Goal: Information Seeking & Learning: Check status

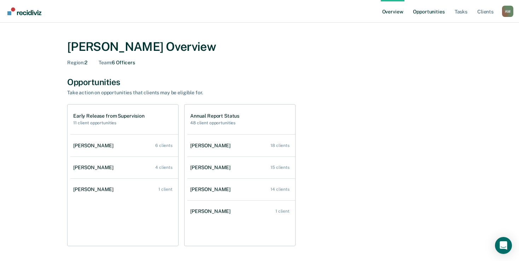
click at [421, 11] on link "Opportunities" at bounding box center [428, 11] width 34 height 23
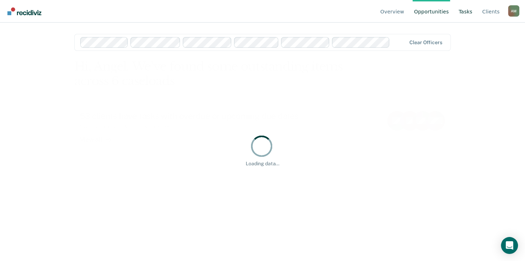
click at [468, 13] on link "Tasks" at bounding box center [465, 11] width 17 height 23
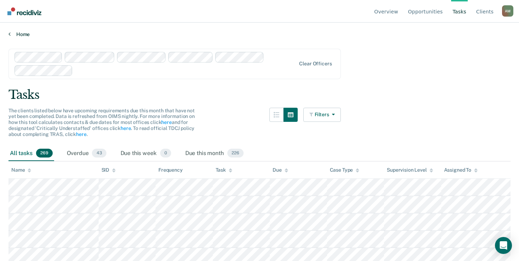
click at [20, 34] on link "Home" at bounding box center [259, 34] width 502 height 6
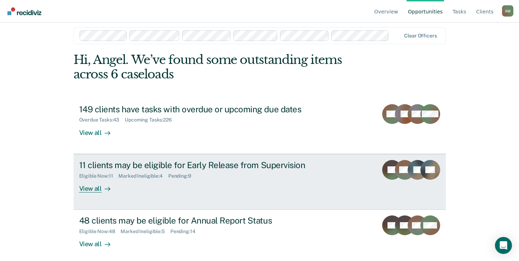
scroll to position [11, 0]
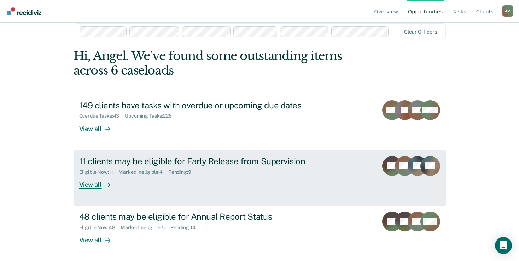
click at [95, 181] on div "View all" at bounding box center [99, 182] width 40 height 14
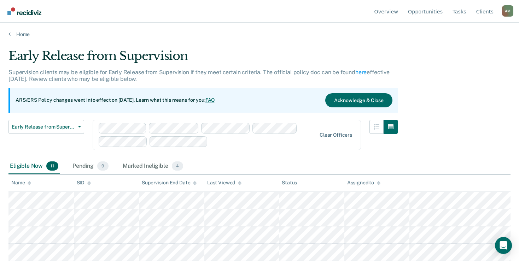
scroll to position [120, 0]
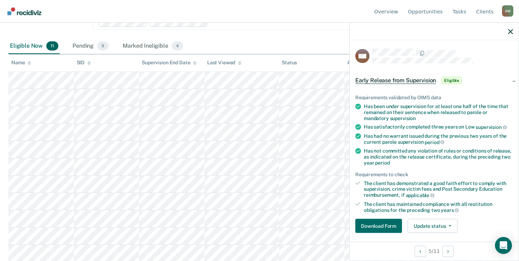
click at [515, 32] on div at bounding box center [433, 32] width 169 height 18
click at [508, 30] on icon "button" at bounding box center [510, 31] width 5 height 5
click at [509, 29] on button "button" at bounding box center [510, 31] width 5 height 6
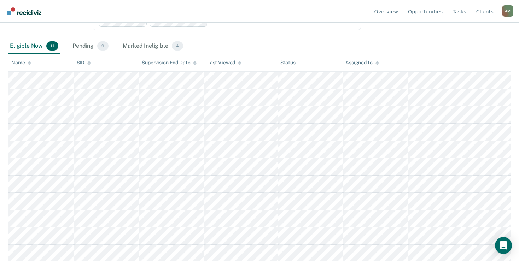
scroll to position [0, 0]
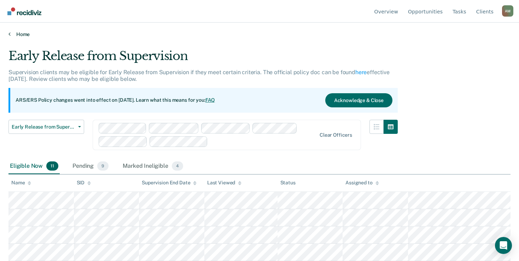
click at [26, 32] on link "Home" at bounding box center [259, 34] width 502 height 6
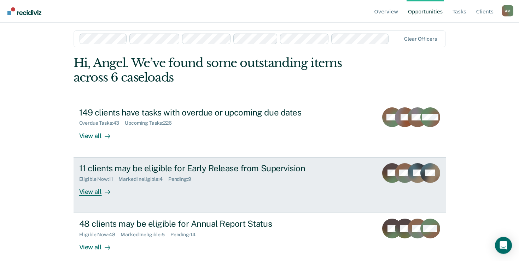
scroll to position [11, 0]
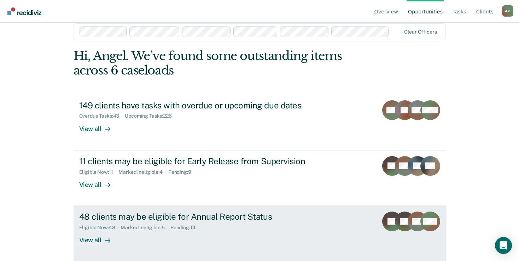
click at [91, 239] on div "View all" at bounding box center [99, 238] width 40 height 14
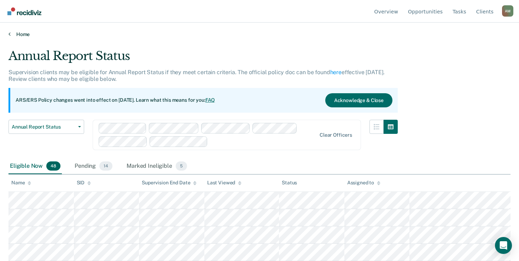
click at [26, 33] on link "Home" at bounding box center [259, 34] width 502 height 6
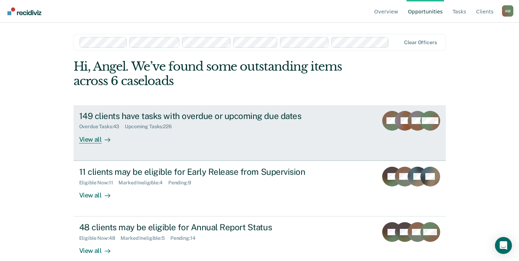
click at [87, 138] on div "View all" at bounding box center [99, 137] width 40 height 14
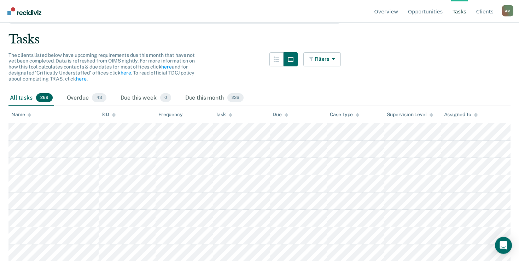
scroll to position [75, 0]
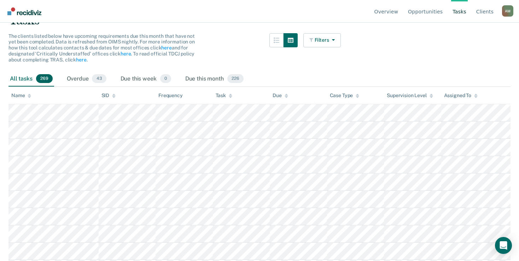
click at [476, 95] on icon at bounding box center [476, 96] width 4 height 5
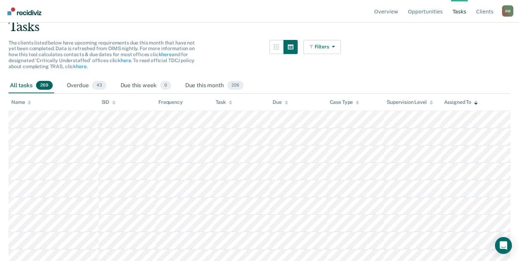
scroll to position [0, 0]
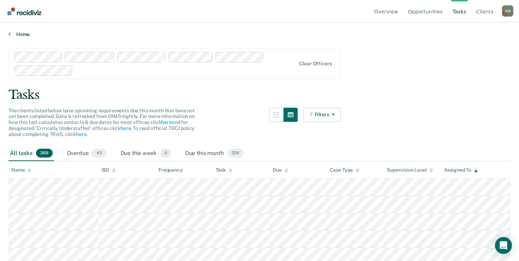
click at [27, 35] on link "Home" at bounding box center [259, 34] width 502 height 6
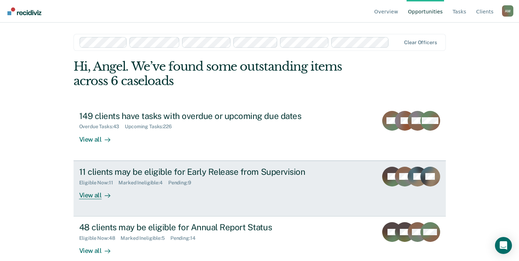
scroll to position [11, 0]
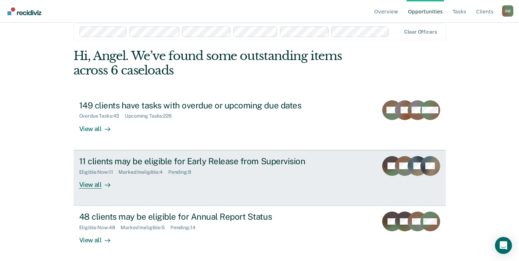
click at [79, 183] on div "View all" at bounding box center [99, 182] width 40 height 14
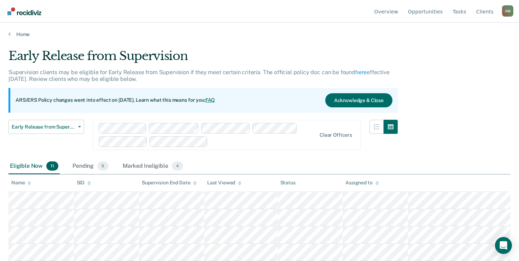
click at [375, 180] on div "Assigned to" at bounding box center [361, 183] width 33 height 6
click at [20, 36] on link "Home" at bounding box center [259, 34] width 502 height 6
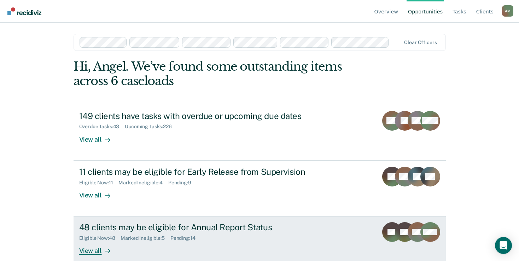
click at [90, 254] on div "View all" at bounding box center [99, 248] width 40 height 14
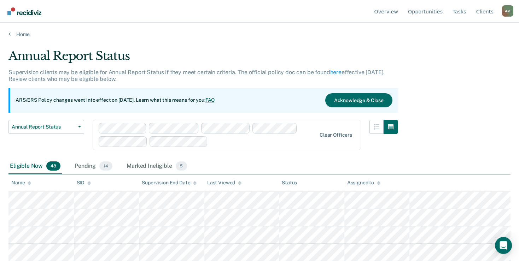
click at [377, 183] on div "Assigned to" at bounding box center [363, 183] width 33 height 6
click at [25, 33] on link "Home" at bounding box center [259, 34] width 502 height 6
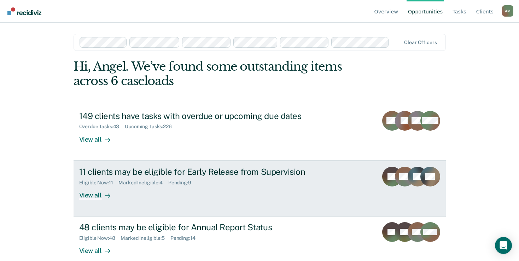
click at [93, 195] on div "View all" at bounding box center [99, 192] width 40 height 14
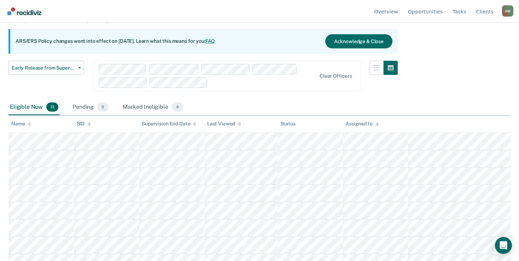
scroll to position [75, 0]
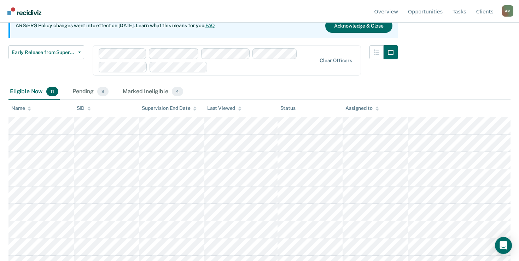
click at [375, 109] on icon at bounding box center [377, 108] width 4 height 5
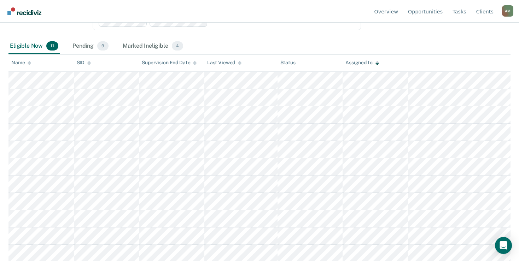
scroll to position [0, 0]
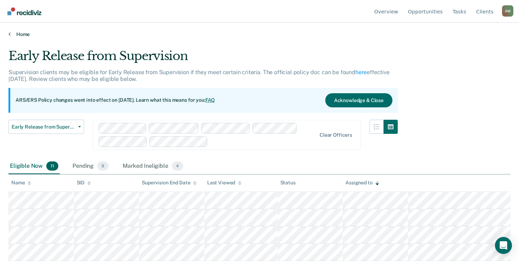
click at [25, 35] on link "Home" at bounding box center [259, 34] width 502 height 6
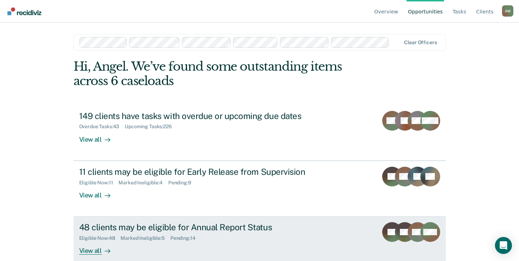
click at [83, 249] on div "View all" at bounding box center [99, 248] width 40 height 14
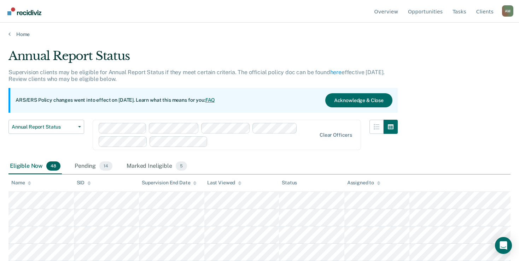
click at [372, 184] on div "Assigned to" at bounding box center [363, 183] width 33 height 6
click at [19, 35] on link "Home" at bounding box center [259, 34] width 502 height 6
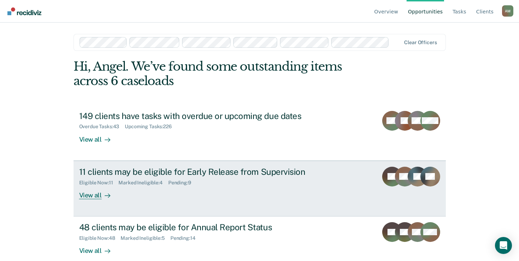
click at [98, 192] on div "View all" at bounding box center [99, 192] width 40 height 14
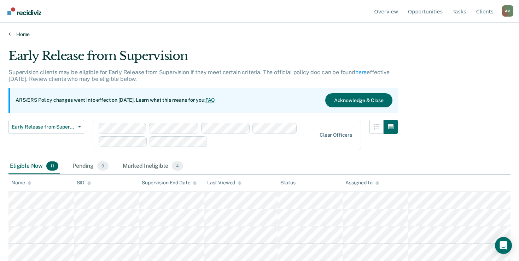
click at [15, 36] on link "Home" at bounding box center [259, 34] width 502 height 6
